Goal: Transaction & Acquisition: Book appointment/travel/reservation

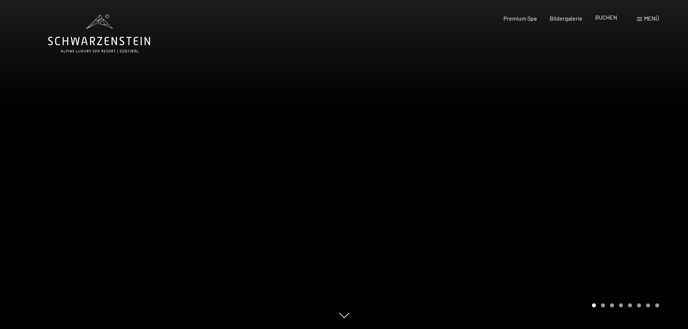
click at [604, 18] on span "BUCHEN" at bounding box center [607, 17] width 22 height 7
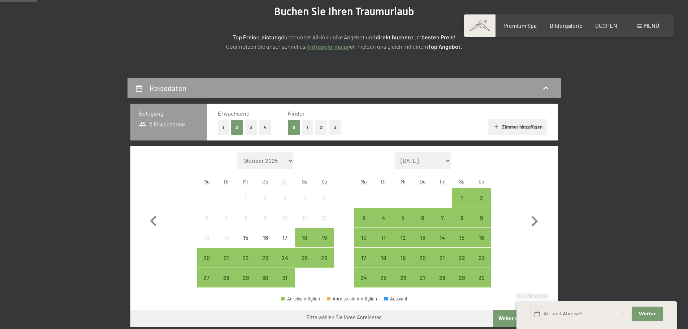
scroll to position [145, 0]
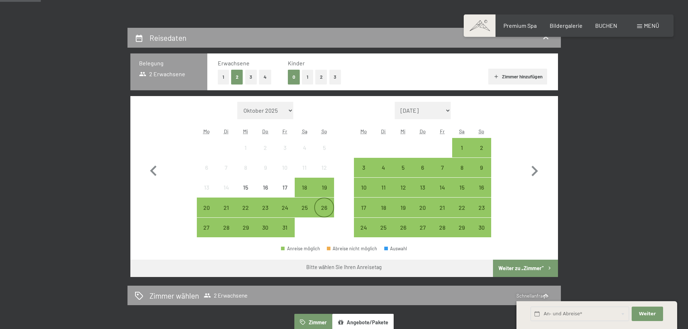
click at [323, 209] on div "26" at bounding box center [324, 214] width 18 height 18
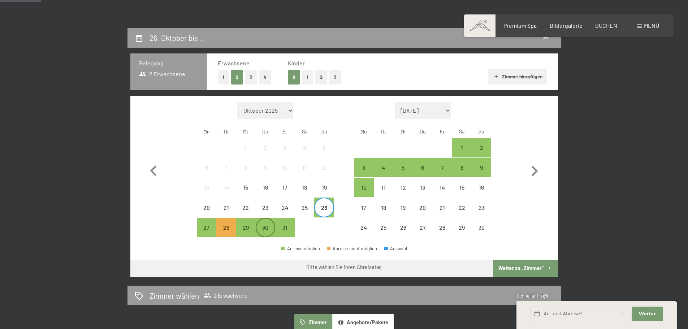
click at [266, 229] on div "30" at bounding box center [266, 234] width 18 height 18
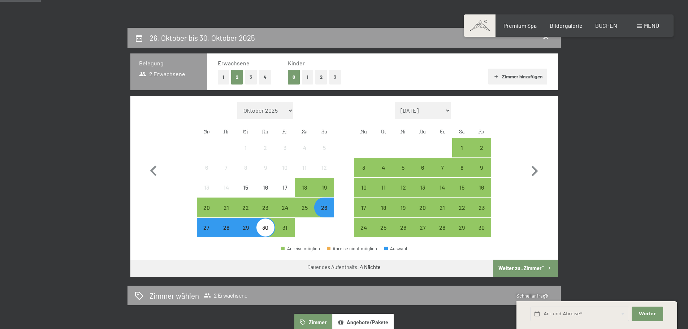
click at [521, 269] on button "Weiter zu „Zimmer“" at bounding box center [525, 268] width 65 height 17
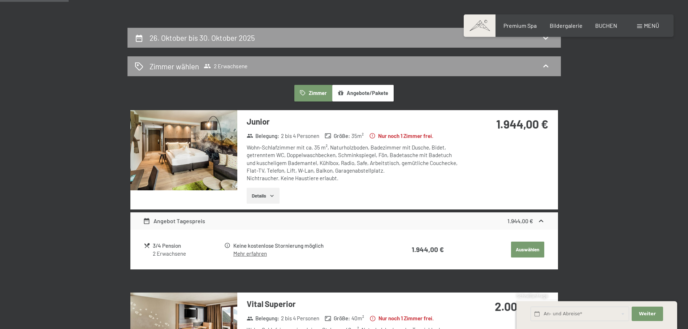
scroll to position [172, 0]
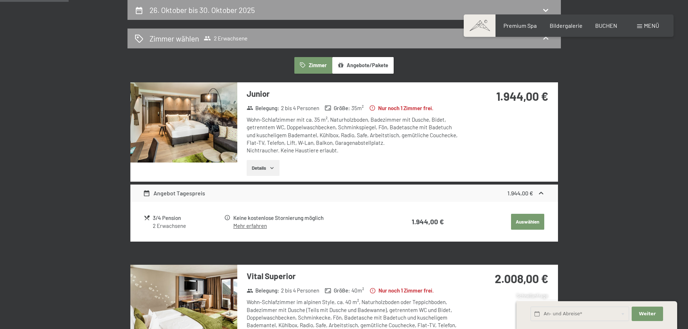
click at [272, 167] on icon "button" at bounding box center [272, 168] width 6 height 6
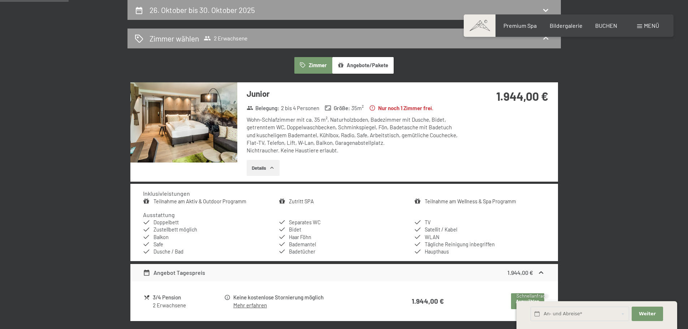
click at [272, 168] on icon "button" at bounding box center [272, 168] width 6 height 6
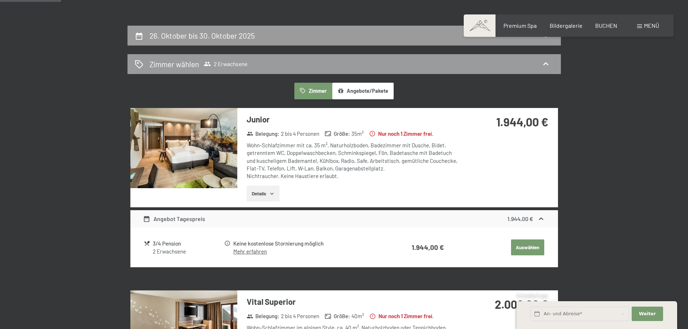
scroll to position [136, 0]
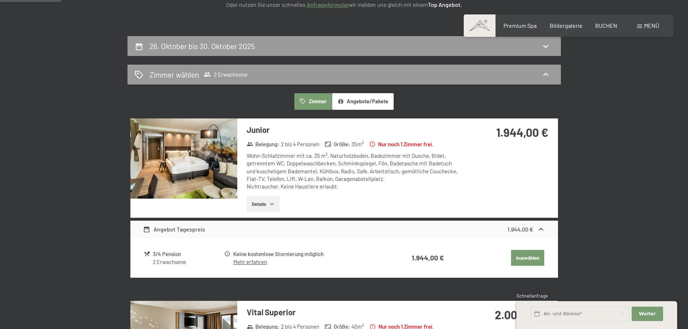
click at [525, 257] on button "Auswählen" at bounding box center [527, 258] width 33 height 16
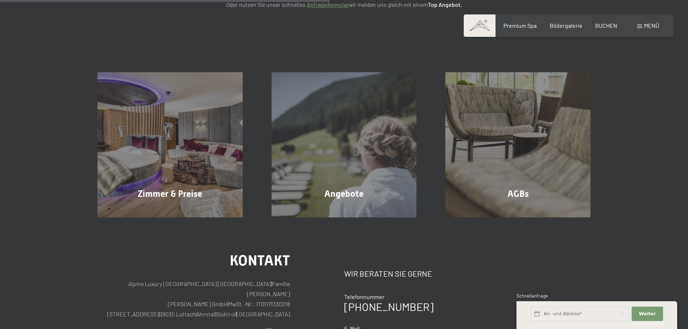
scroll to position [172, 0]
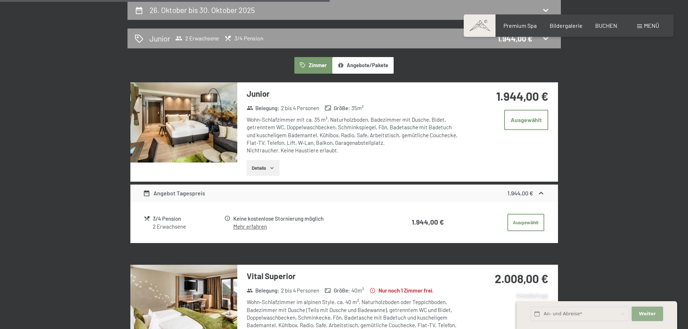
click at [647, 313] on span "Weiter" at bounding box center [647, 314] width 17 height 7
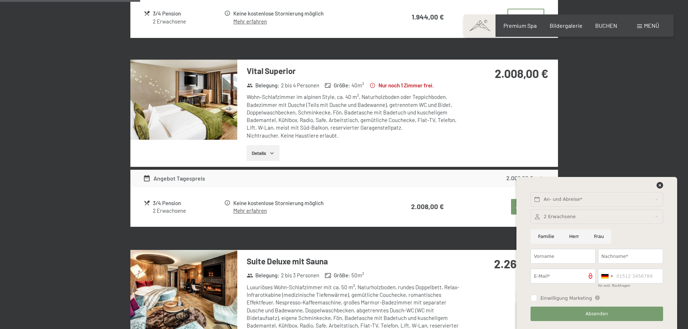
scroll to position [389, 0]
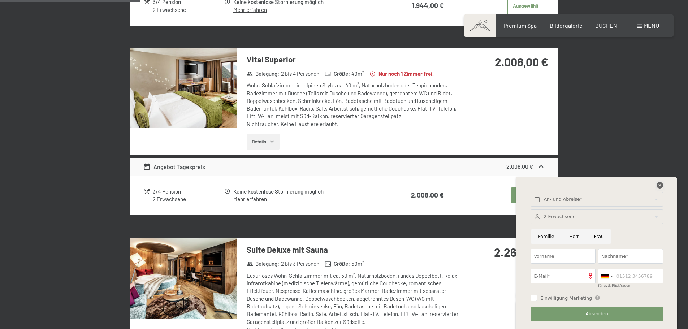
click at [660, 186] on icon at bounding box center [660, 185] width 7 height 7
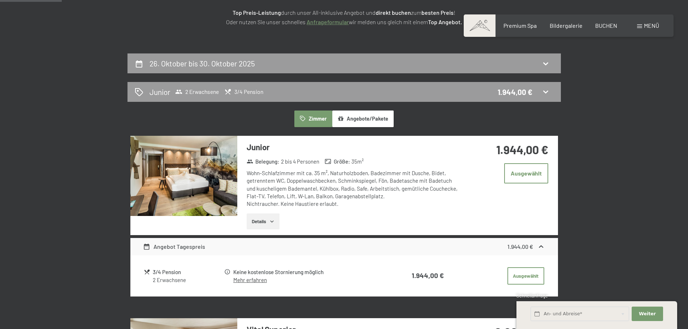
scroll to position [28, 0]
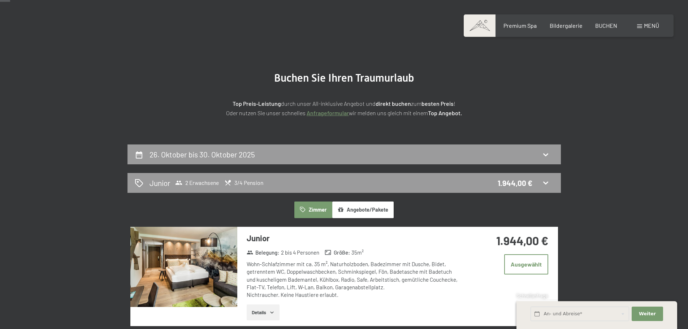
click at [366, 209] on button "Angebote/Pakete" at bounding box center [362, 210] width 61 height 17
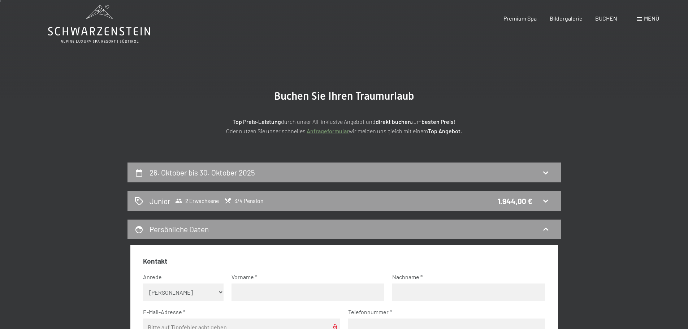
scroll to position [0, 0]
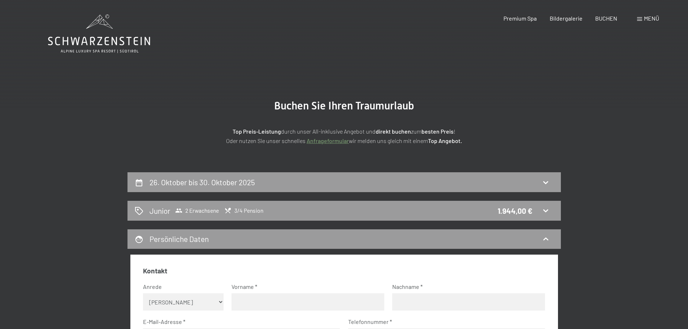
click at [100, 42] on icon at bounding box center [99, 33] width 102 height 39
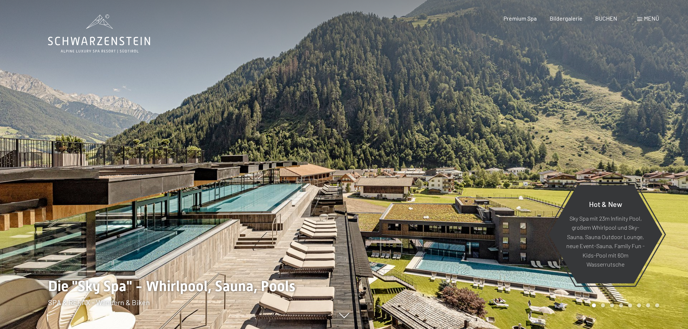
click at [662, 160] on div at bounding box center [516, 164] width 344 height 329
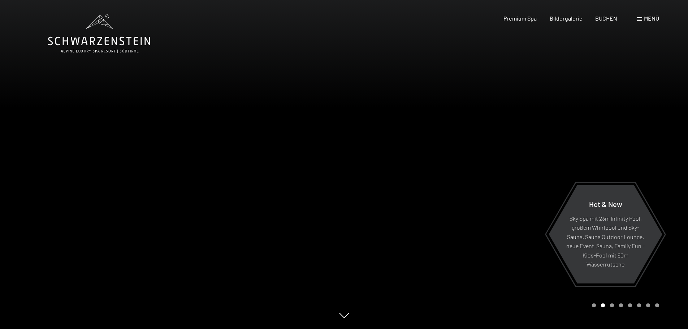
click at [662, 160] on div at bounding box center [516, 164] width 344 height 329
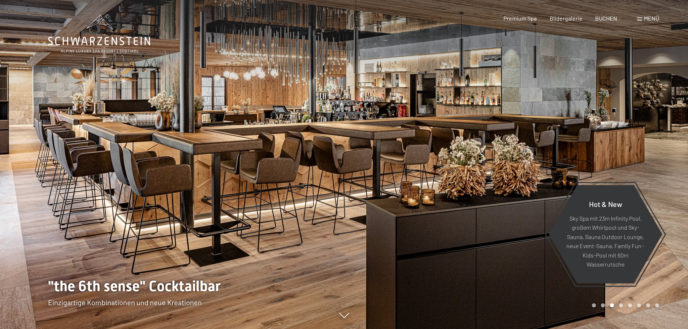
click at [662, 160] on div at bounding box center [516, 164] width 344 height 329
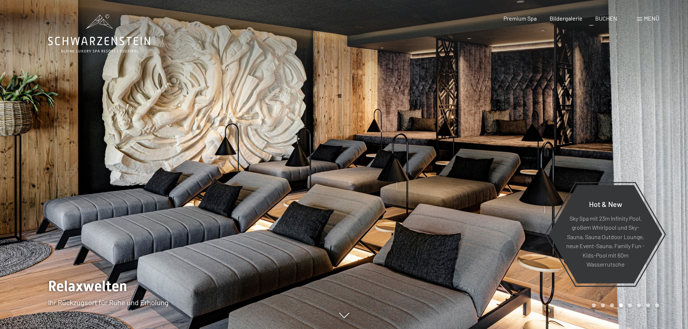
click at [662, 160] on div at bounding box center [516, 164] width 344 height 329
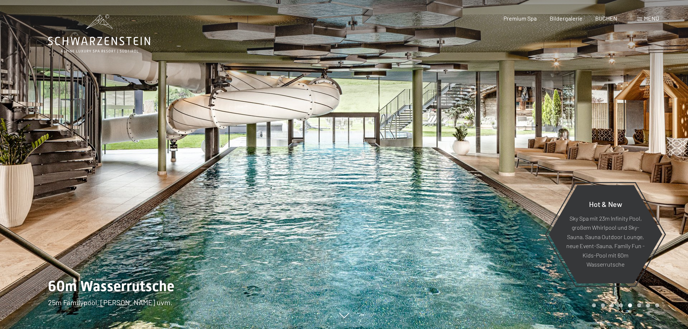
click at [662, 160] on div at bounding box center [516, 164] width 344 height 329
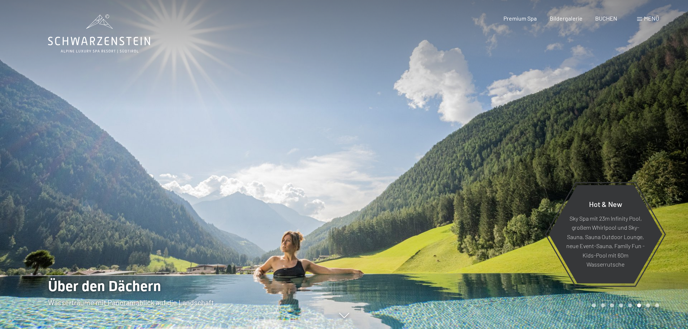
click at [662, 160] on div at bounding box center [516, 164] width 344 height 329
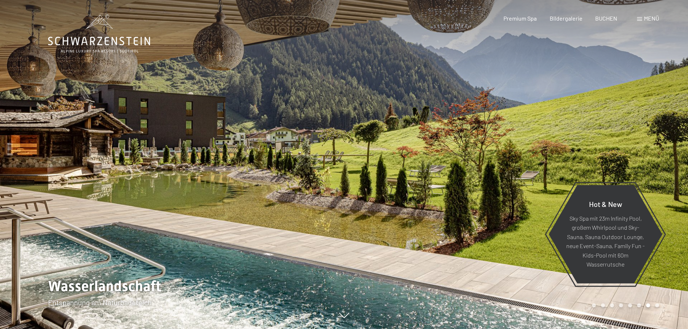
click at [662, 160] on div at bounding box center [516, 164] width 344 height 329
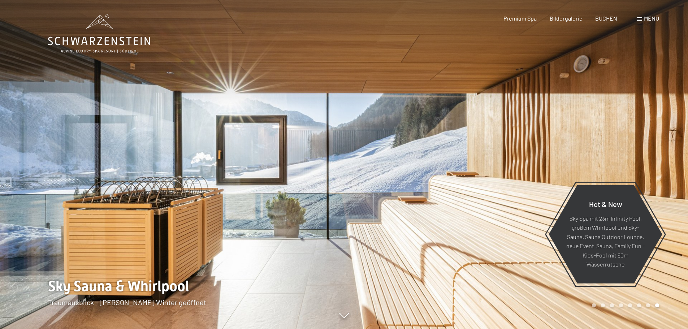
click at [662, 160] on div at bounding box center [516, 164] width 344 height 329
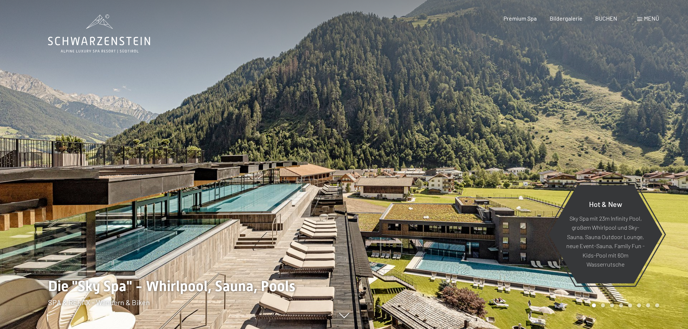
click at [662, 160] on div at bounding box center [516, 164] width 344 height 329
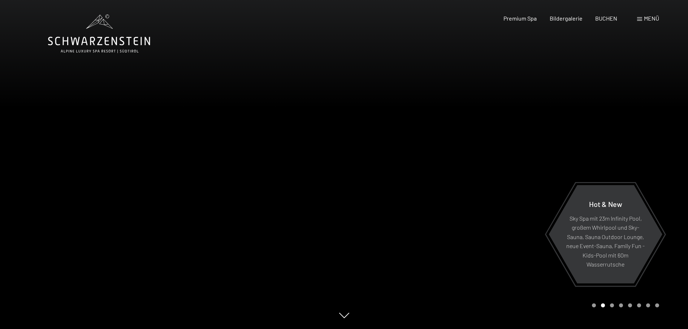
click at [662, 160] on div at bounding box center [516, 164] width 344 height 329
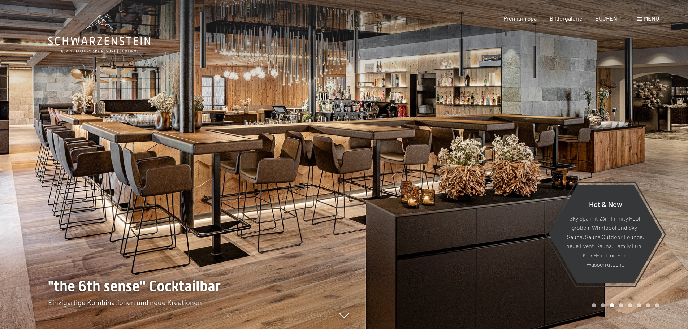
click at [662, 160] on div at bounding box center [516, 164] width 344 height 329
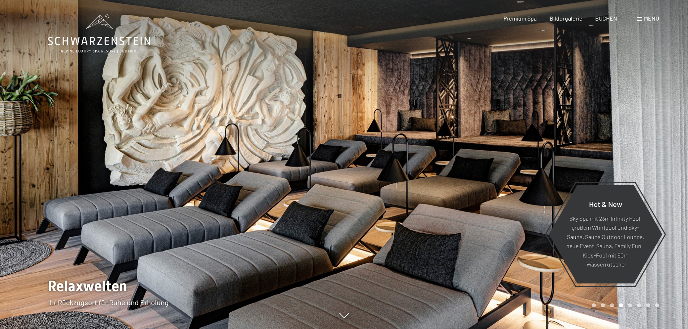
click at [662, 160] on div at bounding box center [516, 164] width 344 height 329
